Goal: Task Accomplishment & Management: Complete application form

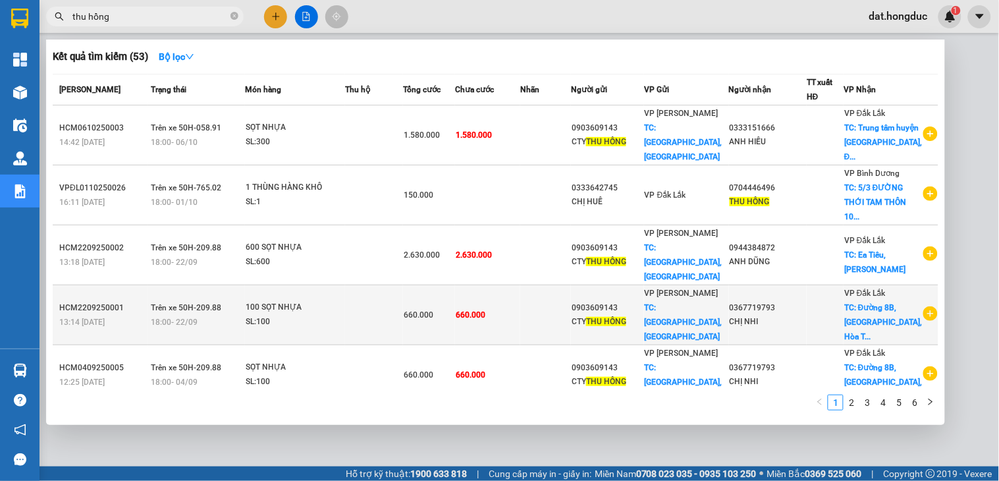
type input "thu hồng"
click at [369, 298] on td at bounding box center [374, 315] width 58 height 60
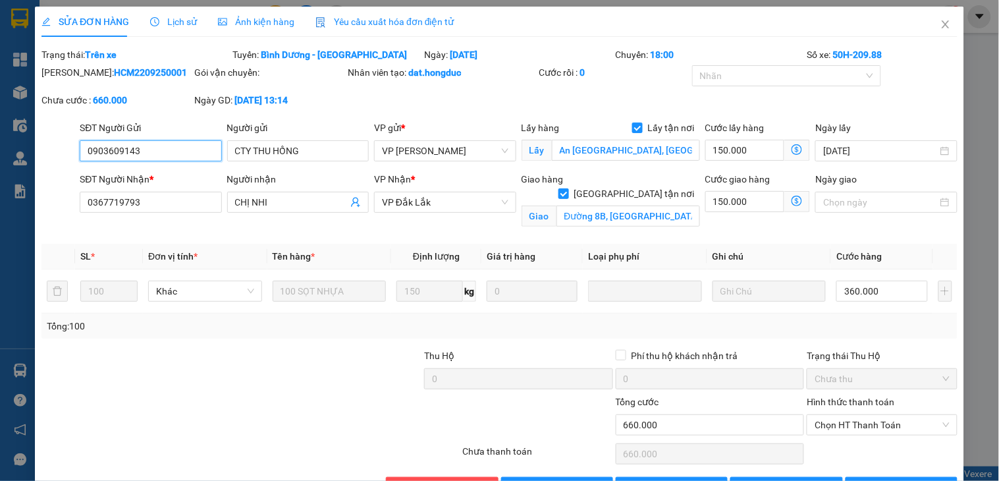
type input "0903609143"
type input "CTY THU HỒNG"
checkbox input "true"
type input "An [GEOGRAPHIC_DATA], [GEOGRAPHIC_DATA]"
type input "0367719793"
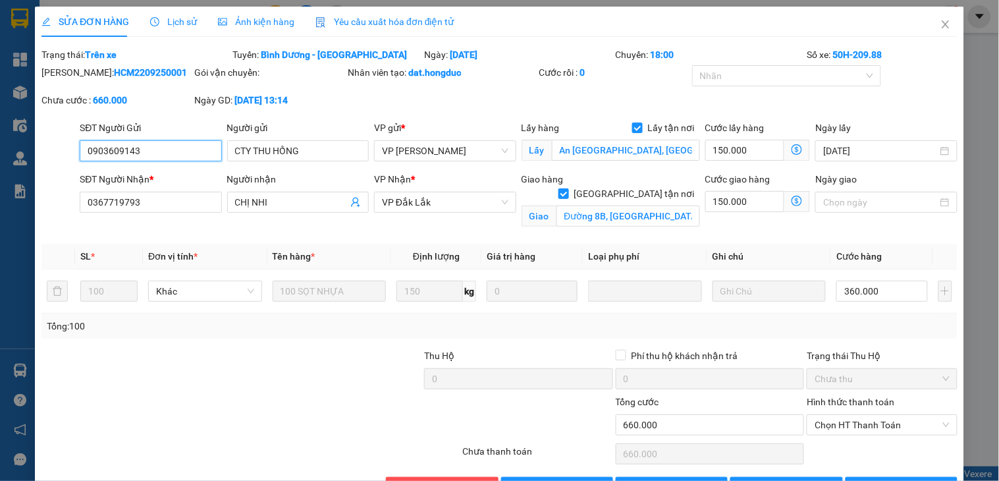
type input "CHỊ NHI"
checkbox input "true"
type input "Đường 8B, [GEOGRAPHIC_DATA], [GEOGRAPHIC_DATA], [GEOGRAPHIC_DATA]"
type input "0"
type input "660.000"
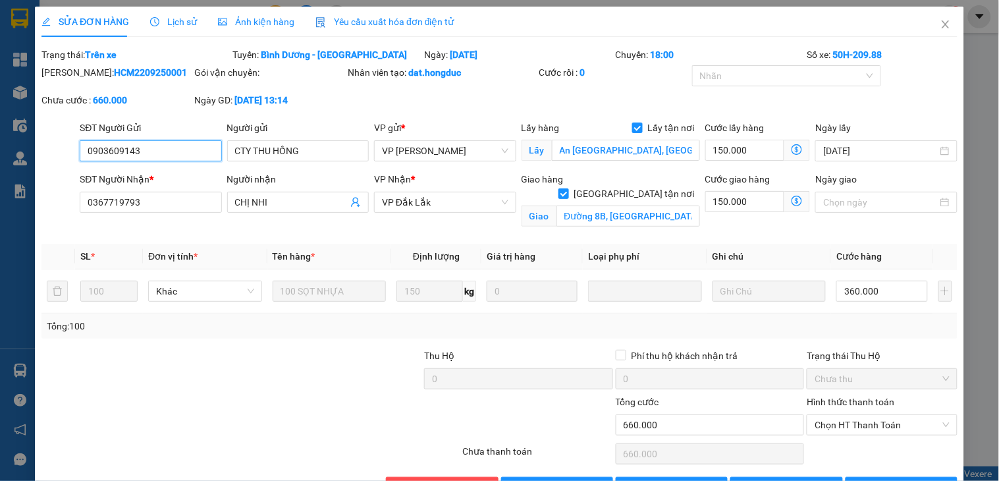
type input "660.000"
click at [941, 25] on icon "close" at bounding box center [944, 24] width 7 height 8
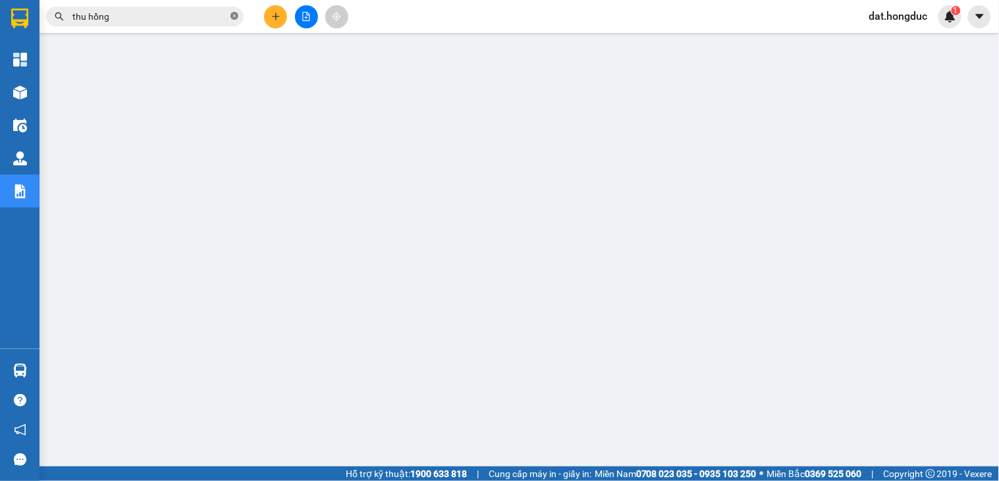
click at [231, 17] on icon "close-circle" at bounding box center [234, 16] width 8 height 8
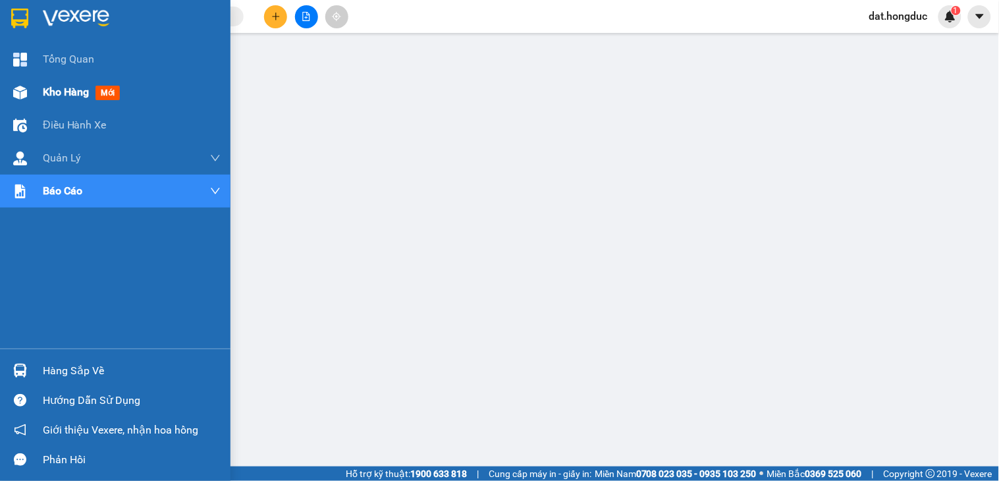
click at [22, 97] on img at bounding box center [20, 93] width 14 height 14
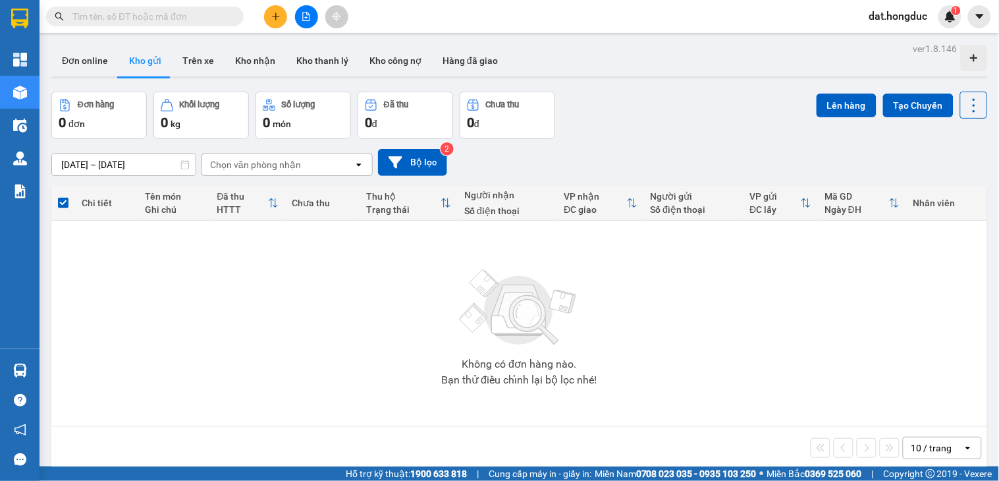
click at [199, 5] on div "Kết quả tìm kiếm ( 53 ) Bộ lọc Mã ĐH Trạng thái Món hàng Thu hộ Tổng cước Chưa …" at bounding box center [128, 16] width 257 height 23
click at [197, 16] on input "text" at bounding box center [149, 16] width 155 height 14
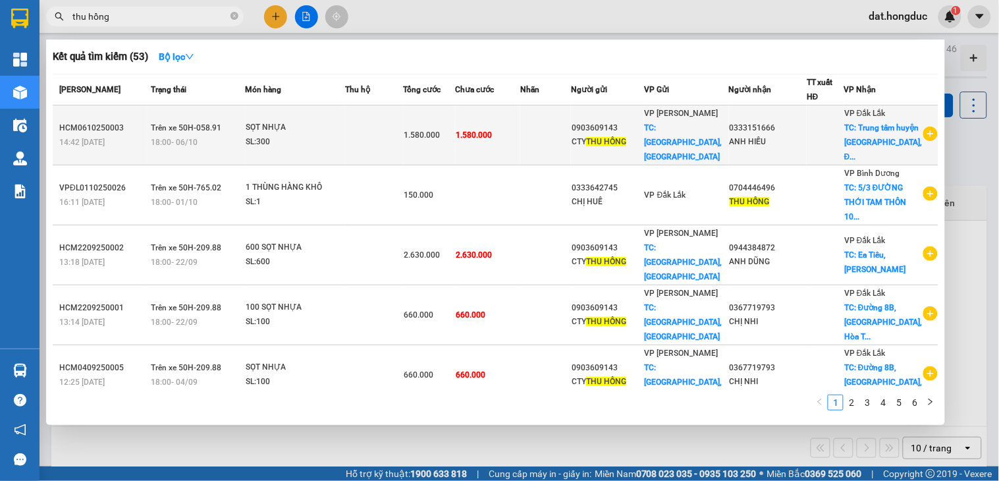
type input "thu hồng"
click at [571, 142] on td at bounding box center [545, 135] width 51 height 60
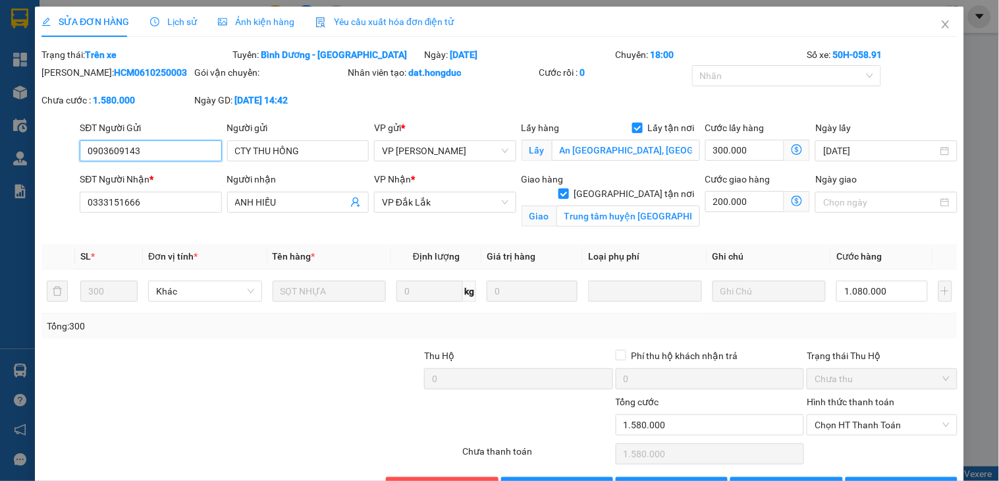
type input "0903609143"
type input "CTY THU HỒNG"
checkbox input "true"
type input "An [GEOGRAPHIC_DATA], [GEOGRAPHIC_DATA]"
type input "0333151666"
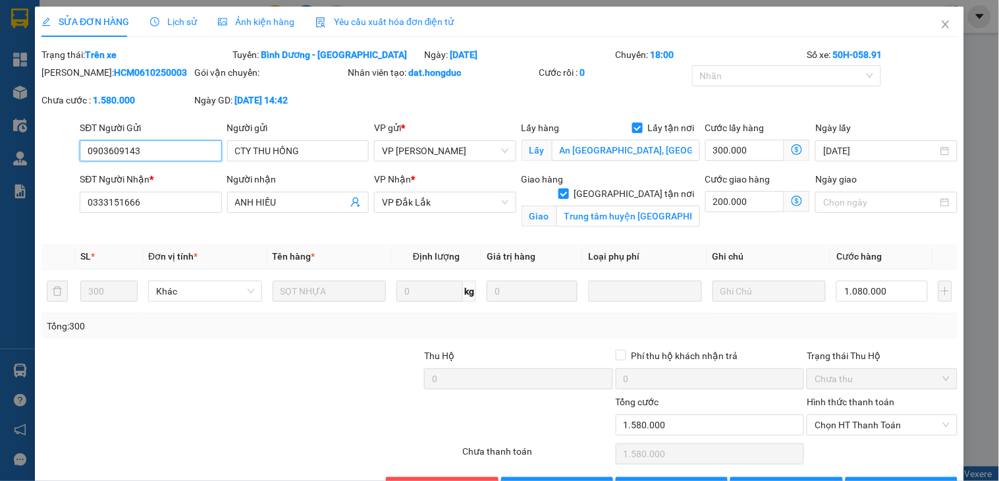
type input "ANH HIẾU"
checkbox input "true"
type input "Trung tâm huyện [GEOGRAPHIC_DATA], [GEOGRAPHIC_DATA]"
type input "0"
type input "1.580.000"
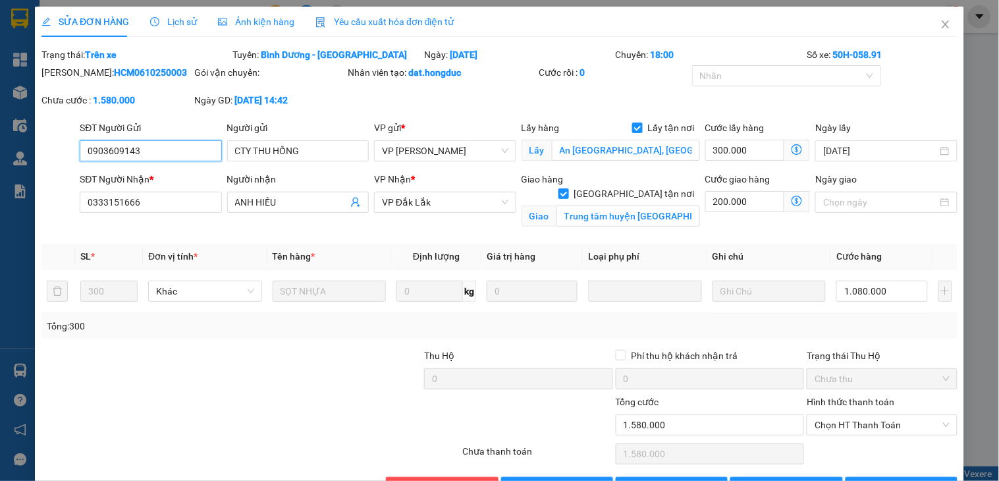
type input "1.580.000"
drag, startPoint x: 155, startPoint y: 147, endPoint x: 77, endPoint y: 152, distance: 78.5
click at [77, 152] on div "SĐT Người Gửi 0903609143 0903609143" at bounding box center [150, 143] width 147 height 46
click at [941, 23] on icon "close" at bounding box center [944, 24] width 7 height 8
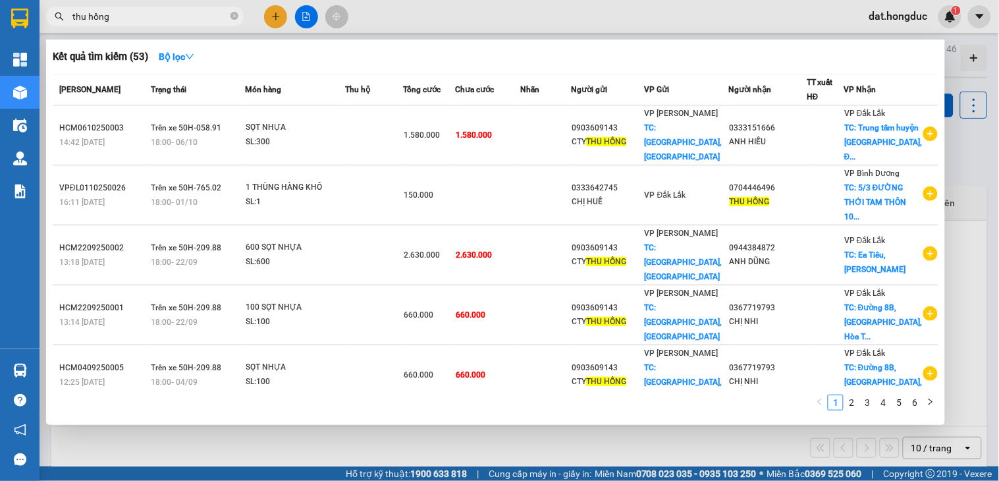
drag, startPoint x: 180, startPoint y: 18, endPoint x: 63, endPoint y: 17, distance: 117.2
click at [63, 17] on div "thu hồng" at bounding box center [128, 17] width 257 height 20
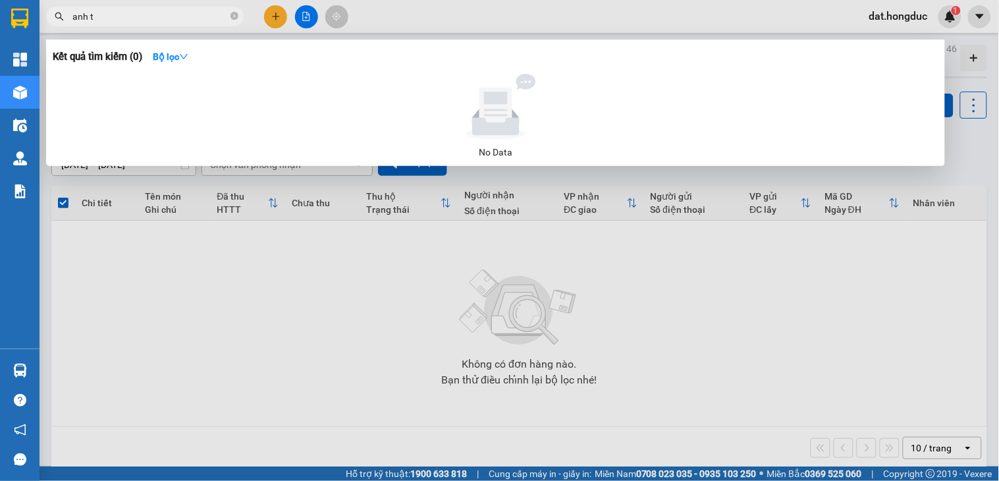
type input "anh t"
click at [232, 18] on icon "close-circle" at bounding box center [234, 16] width 8 height 8
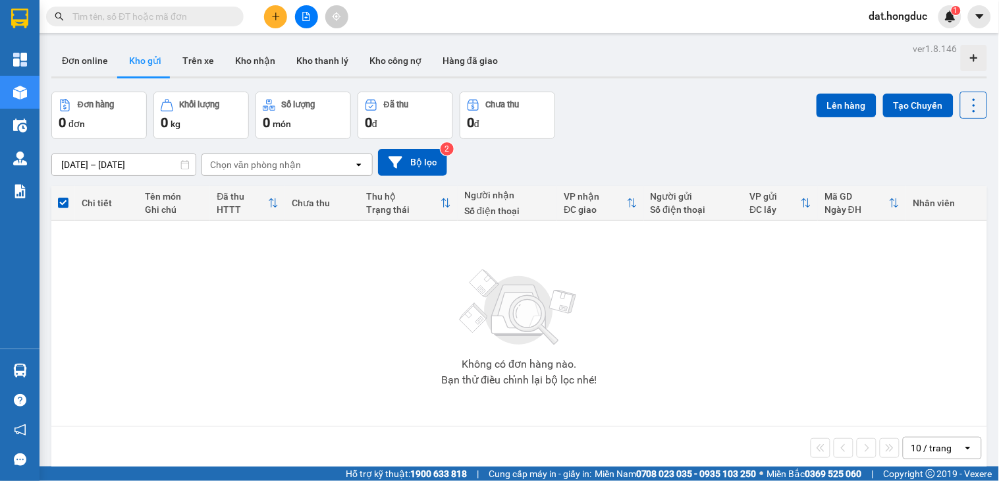
click at [195, 13] on input "text" at bounding box center [149, 16] width 155 height 14
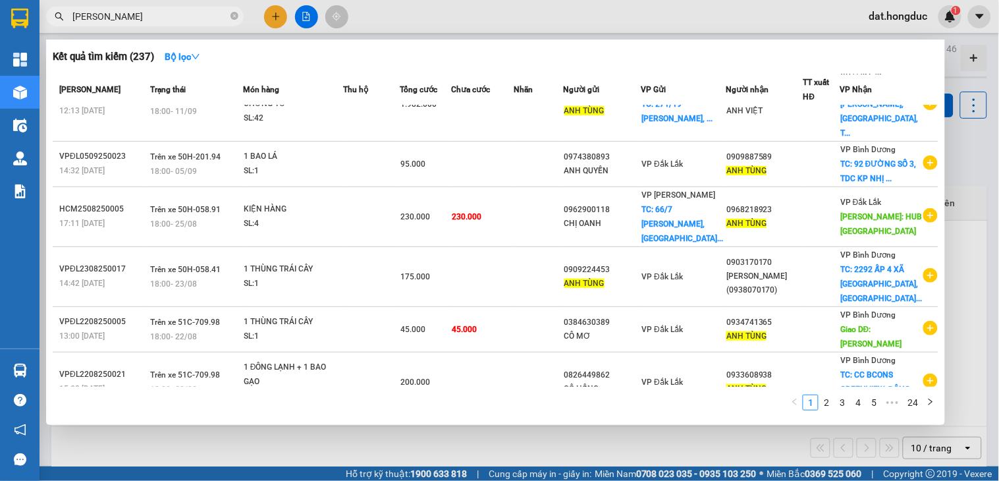
scroll to position [234, 0]
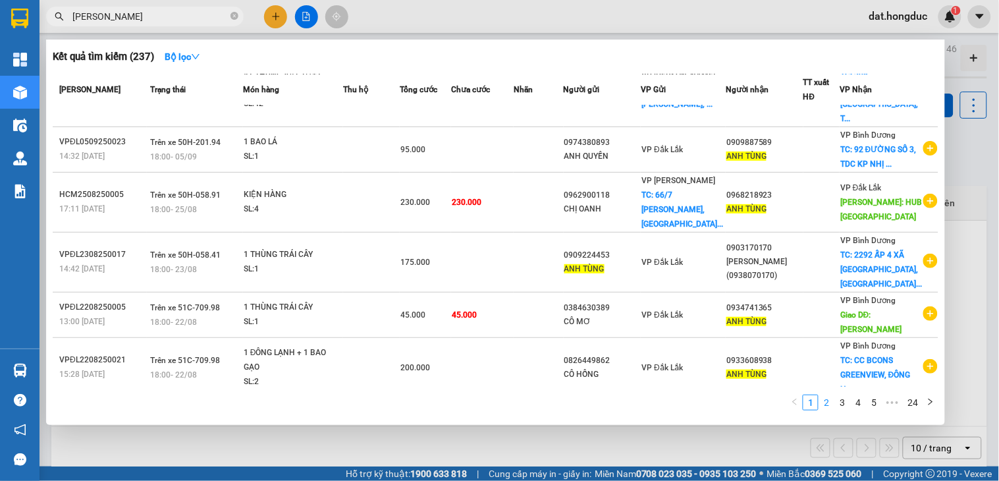
click at [826, 403] on link "2" at bounding box center [826, 402] width 14 height 14
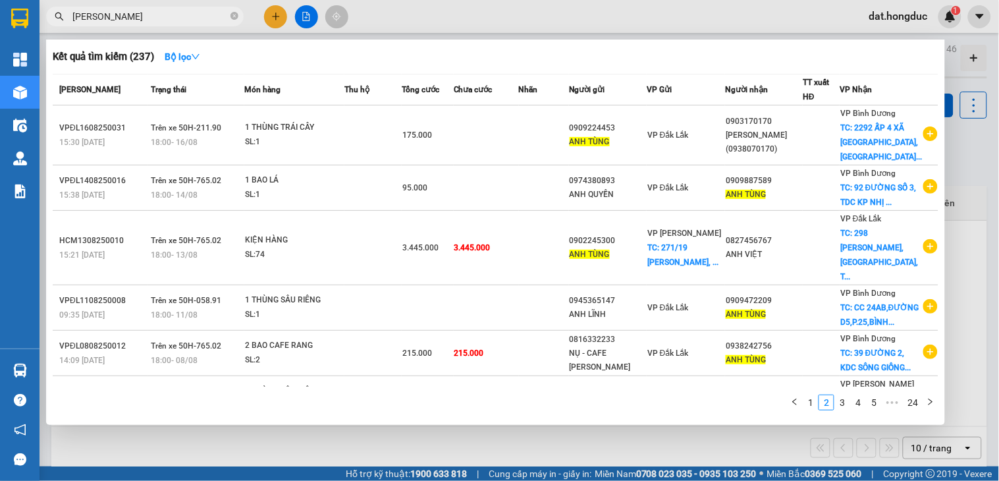
scroll to position [73, 0]
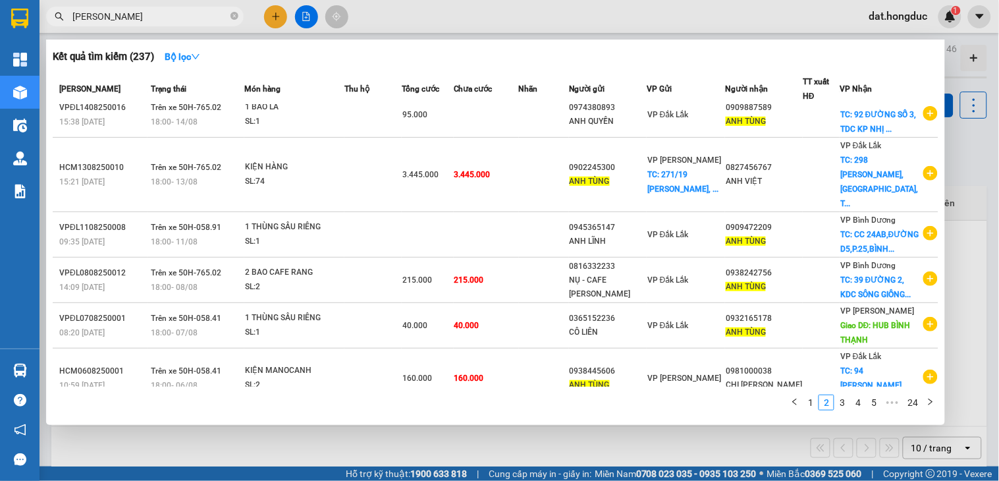
click at [184, 20] on input "[PERSON_NAME]" at bounding box center [149, 16] width 155 height 14
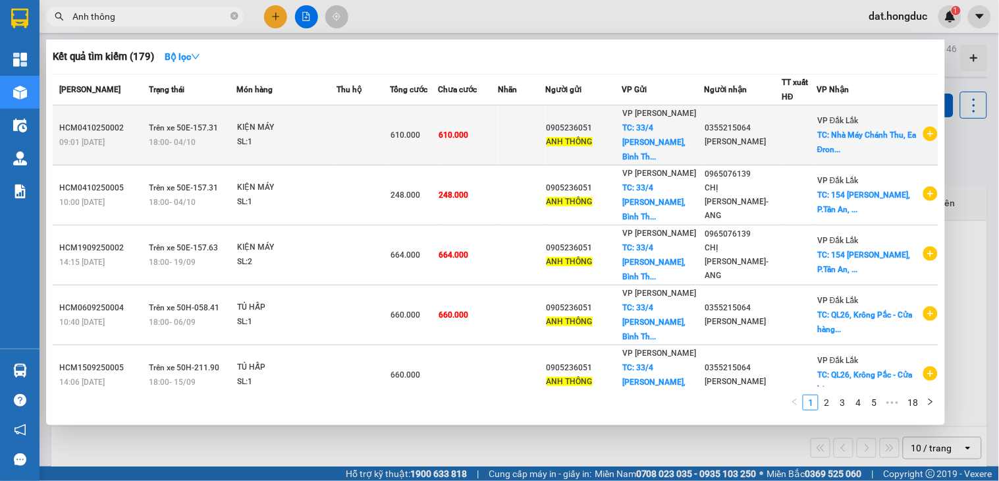
type input "Anh thông"
click at [545, 139] on td at bounding box center [521, 135] width 47 height 60
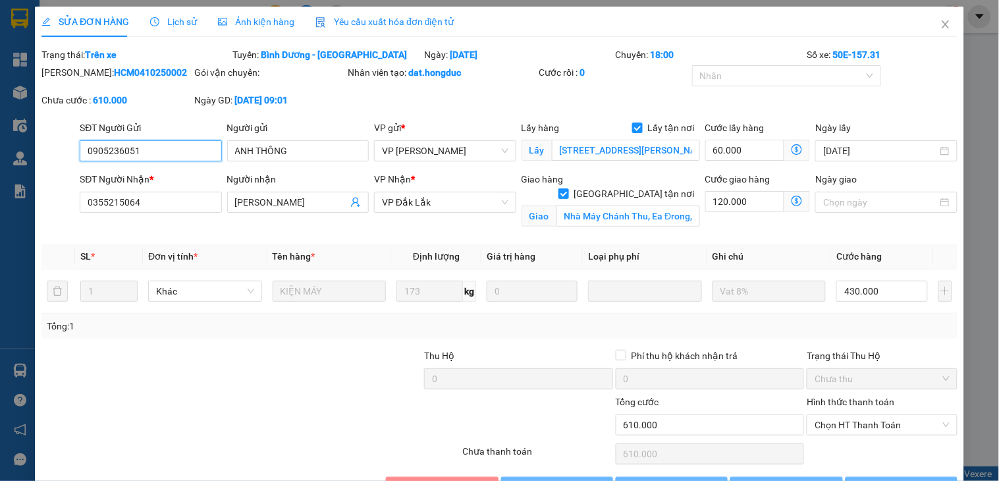
type input "0905236051"
type input "ANH THÔNG"
checkbox input "true"
type input "[STREET_ADDRESS][PERSON_NAME]"
type input "0355215064"
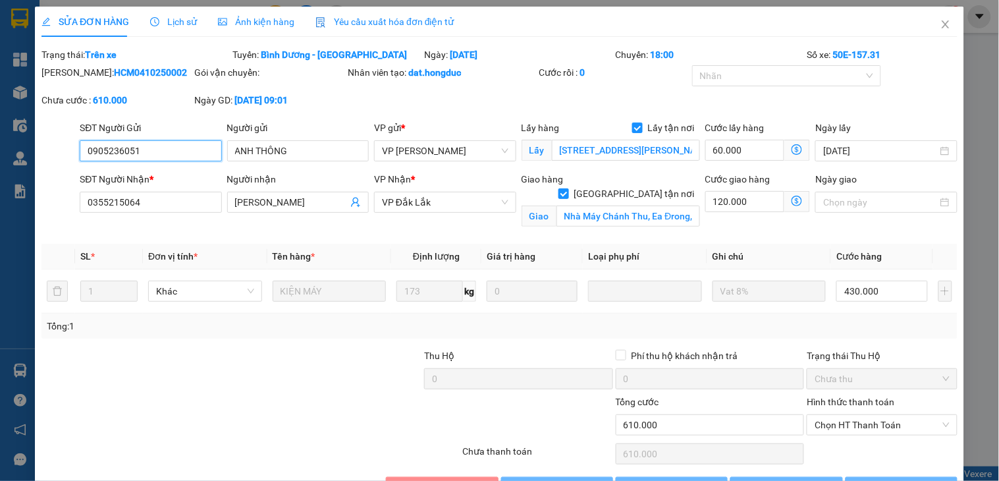
type input "[PERSON_NAME]"
checkbox input "true"
type input "Nhà Máy Chánh Thu, Ea Đrong, Cư Mga"
type input "0"
type input "610.000"
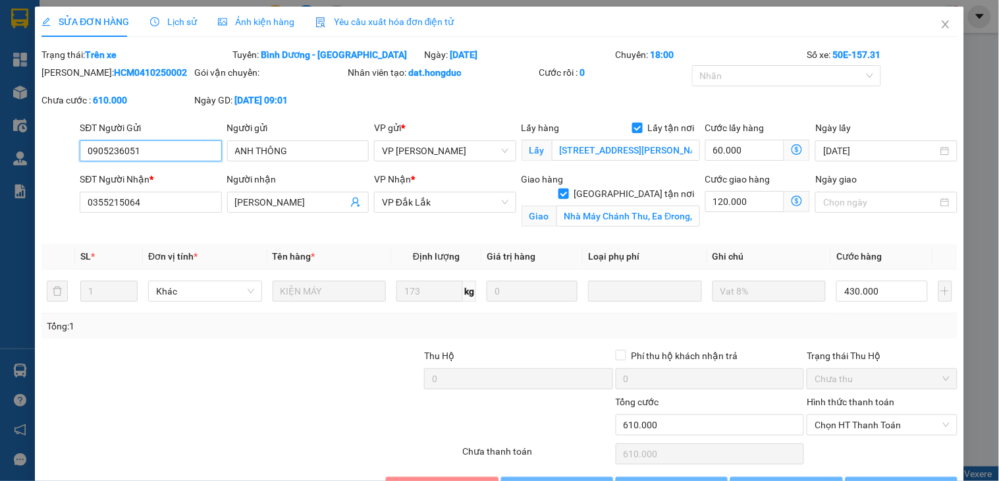
type input "610.000"
click at [61, 148] on div "SĐT Người Gửi 0905236051 0905236051 Người gửi ANH THÔNG VP gửi * VP [GEOGRAPHIC…" at bounding box center [499, 143] width 918 height 46
